Goal: Task Accomplishment & Management: Manage account settings

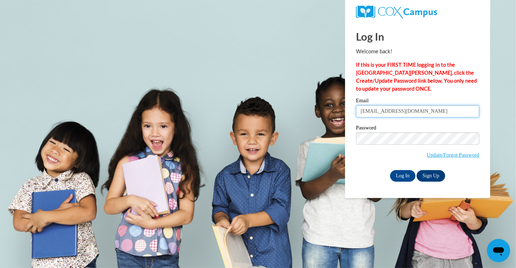
click at [445, 111] on input "[EMAIL_ADDRESS][DOMAIN_NAME]" at bounding box center [417, 111] width 123 height 12
type input "[EMAIL_ADDRESS][DOMAIN_NAME]"
click at [403, 173] on input "Log In" at bounding box center [402, 176] width 25 height 12
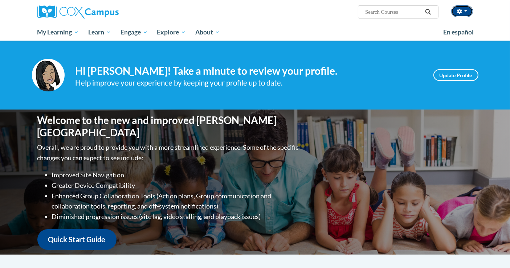
click at [468, 13] on button "button" at bounding box center [462, 11] width 22 height 12
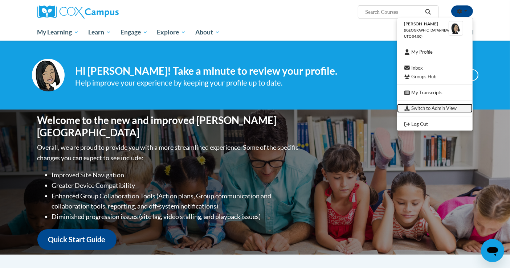
click at [438, 106] on link "Switch to Admin View" at bounding box center [435, 108] width 76 height 9
